Goal: Information Seeking & Learning: Learn about a topic

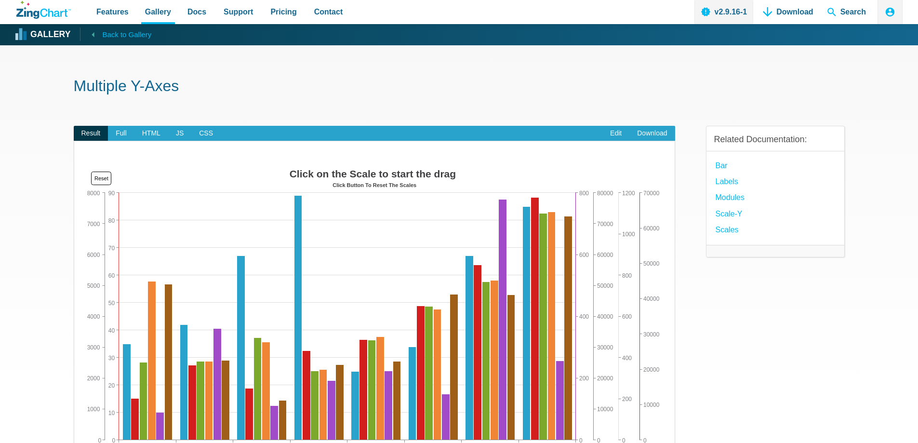
click at [94, 35] on link "Back to Gallery" at bounding box center [115, 33] width 71 height 13
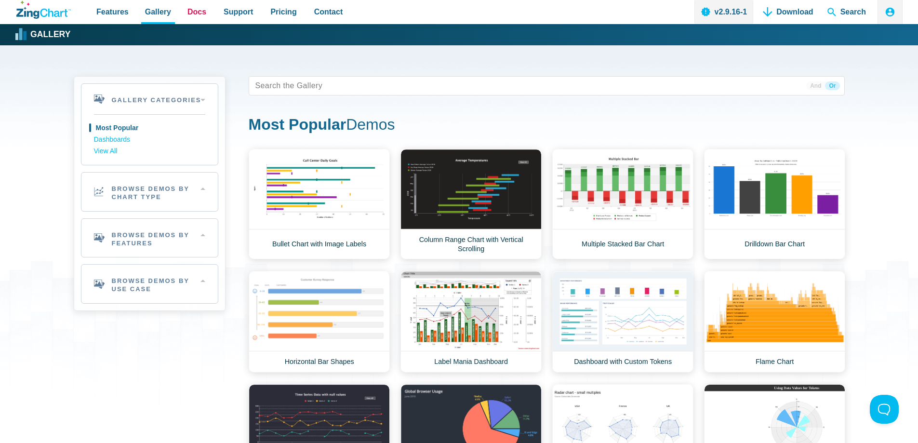
click at [195, 13] on span "Docs" at bounding box center [197, 11] width 19 height 13
click at [197, 239] on h2 "Browse Demos By Features" at bounding box center [149, 238] width 136 height 39
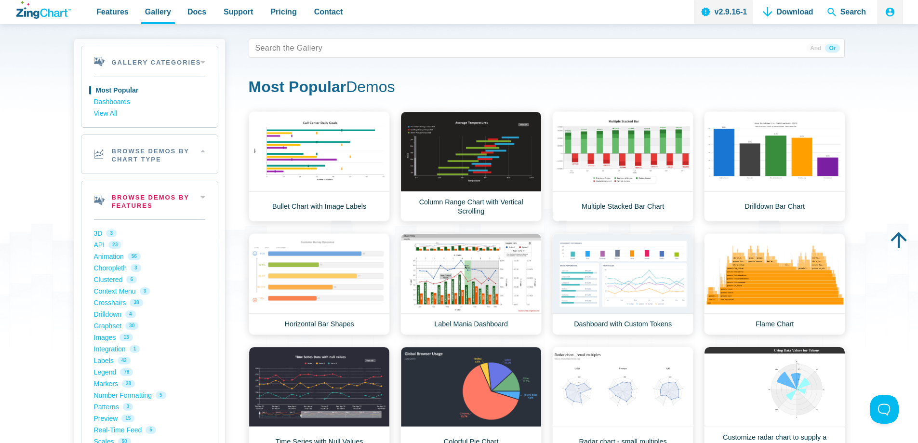
scroll to position [96, 0]
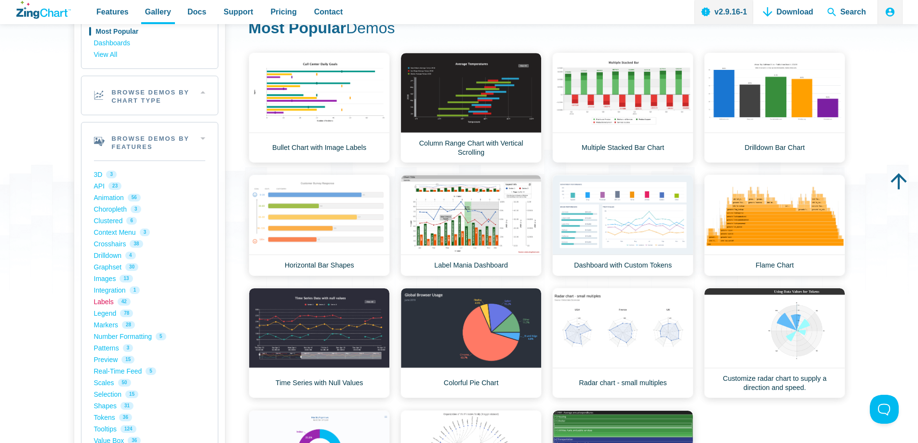
click at [102, 301] on link "Labels 42" at bounding box center [149, 302] width 111 height 12
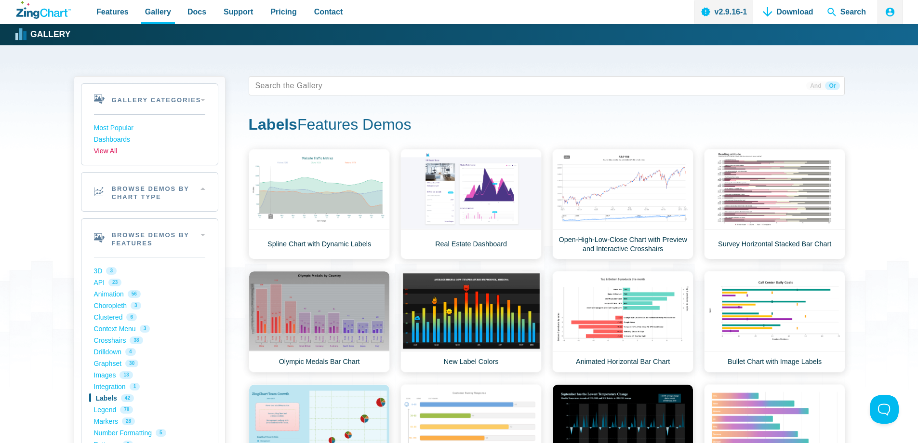
click at [104, 156] on link "View All" at bounding box center [149, 152] width 111 height 12
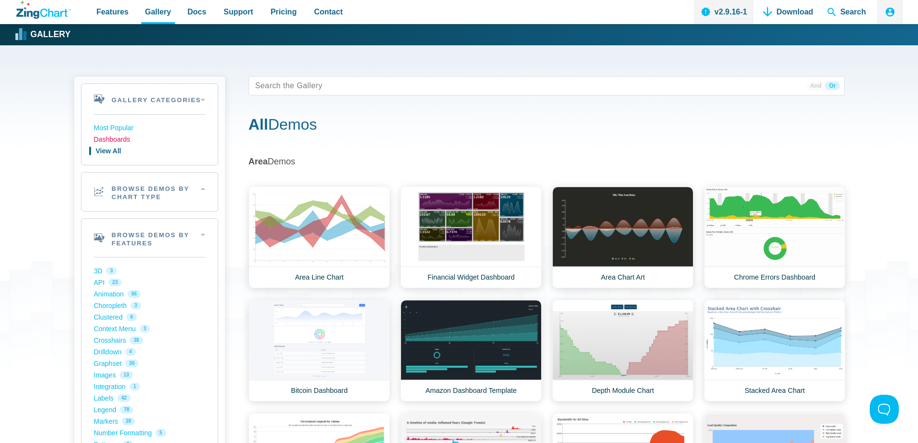
click at [119, 138] on link "Dashboards" at bounding box center [149, 140] width 111 height 12
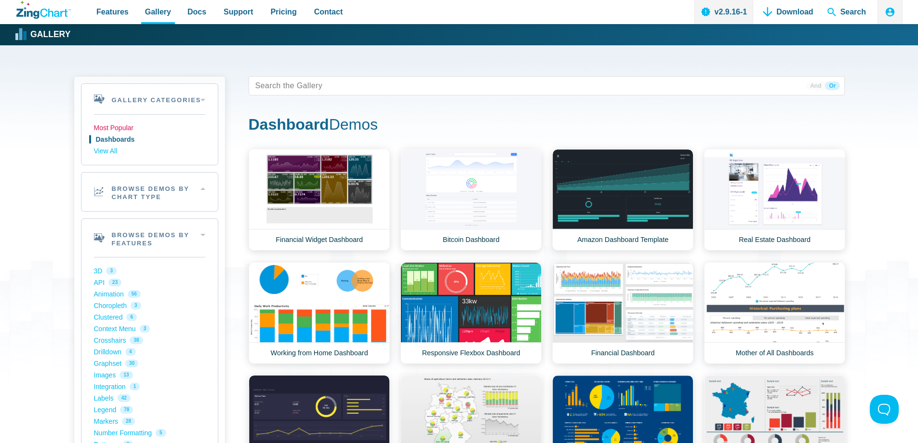
click at [126, 125] on link "Most Popular" at bounding box center [149, 128] width 111 height 12
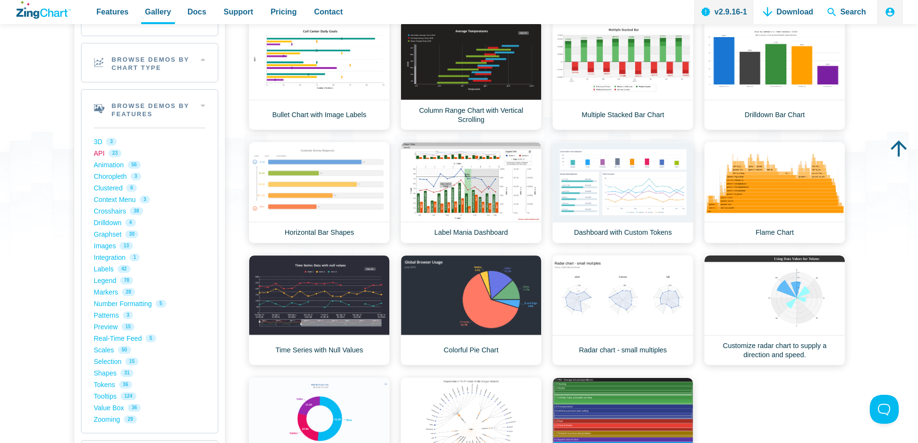
scroll to position [145, 0]
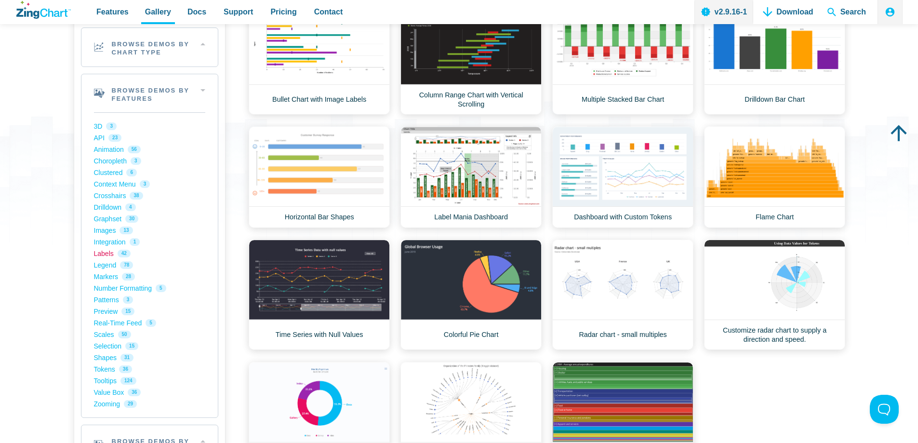
click at [108, 255] on link "Labels 42" at bounding box center [149, 254] width 111 height 12
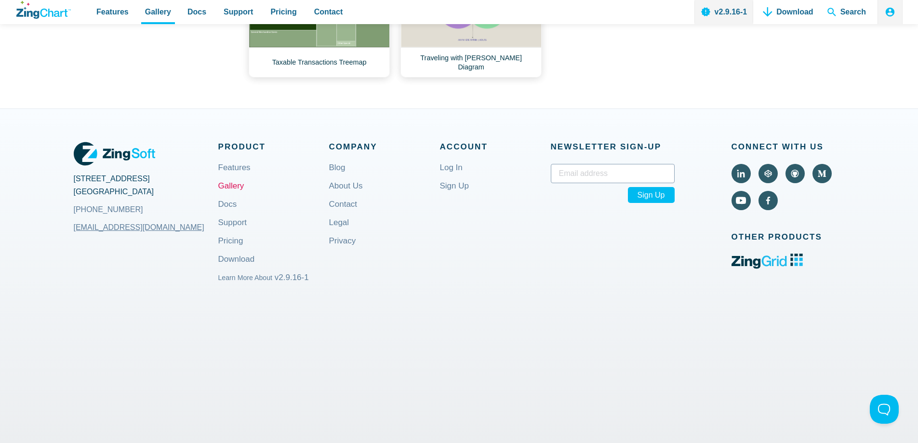
scroll to position [1350, 0]
click at [230, 163] on link "Features" at bounding box center [234, 174] width 32 height 23
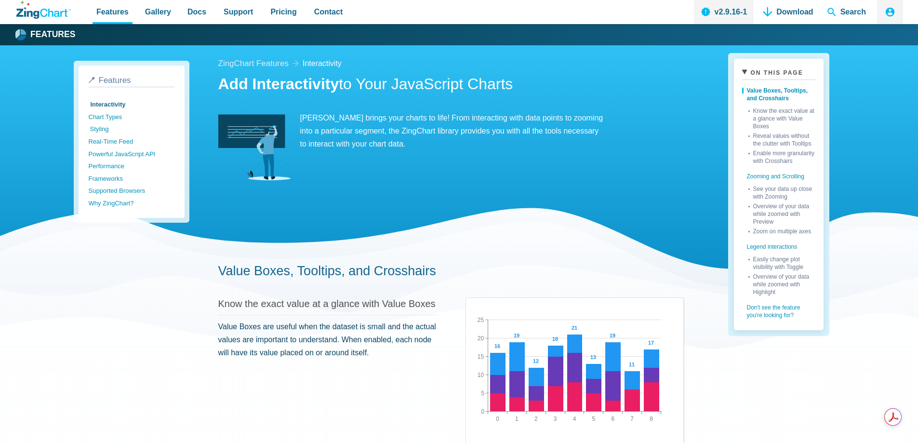
click at [106, 129] on link "Styling" at bounding box center [133, 129] width 86 height 13
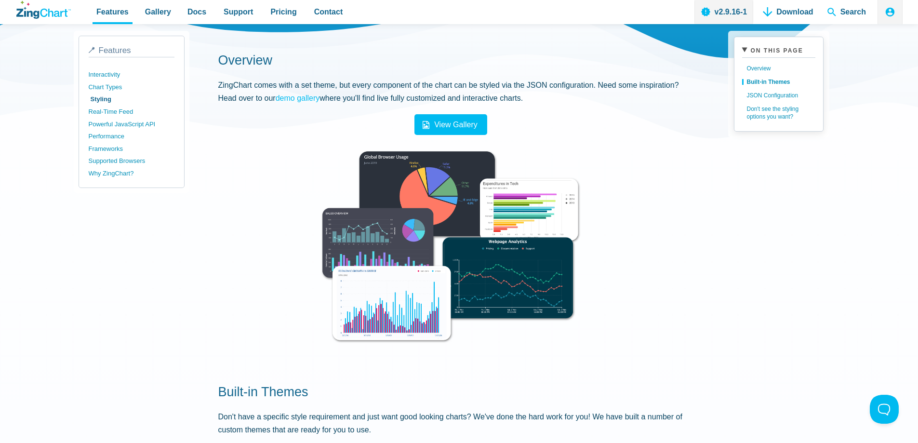
scroll to position [193, 0]
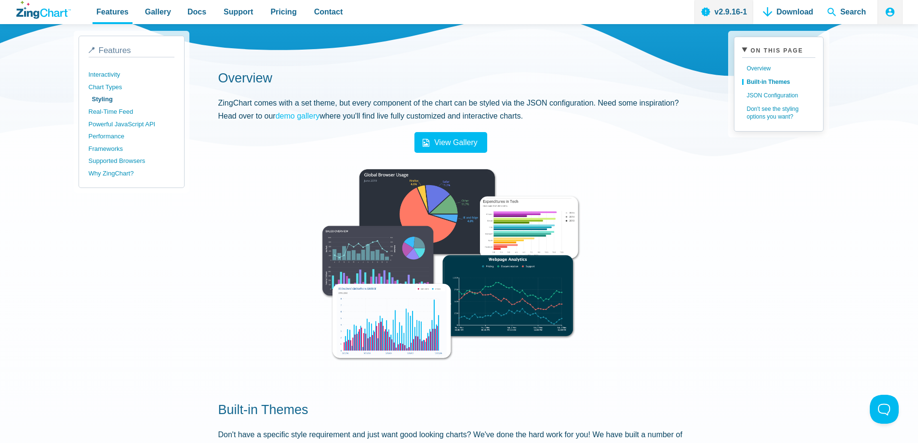
click at [101, 100] on link "Styling" at bounding box center [133, 99] width 86 height 13
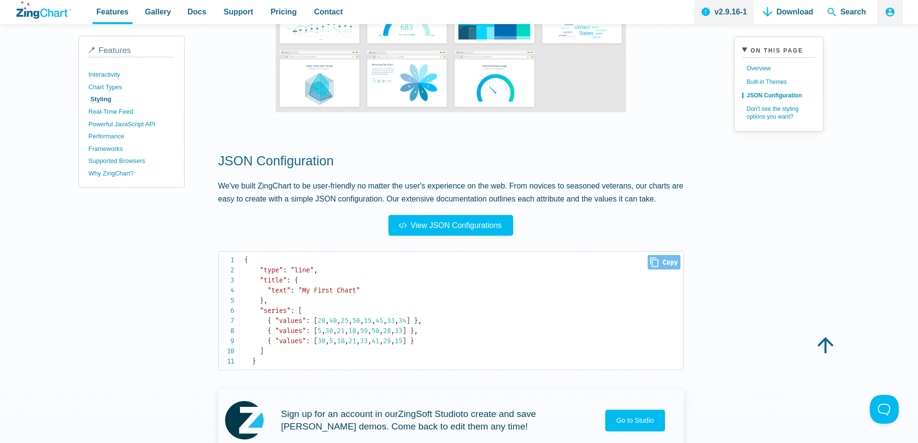
scroll to position [771, 0]
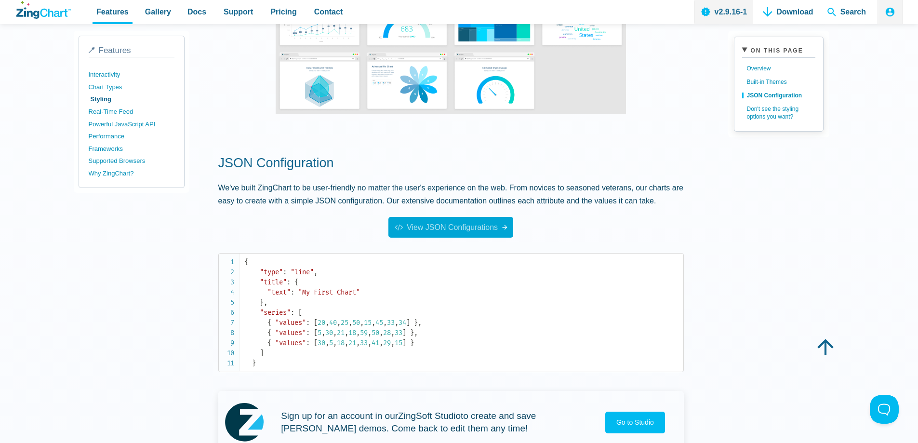
click at [452, 230] on span "View JSON Configurations" at bounding box center [447, 227] width 102 height 8
